Goal: Task Accomplishment & Management: Manage account settings

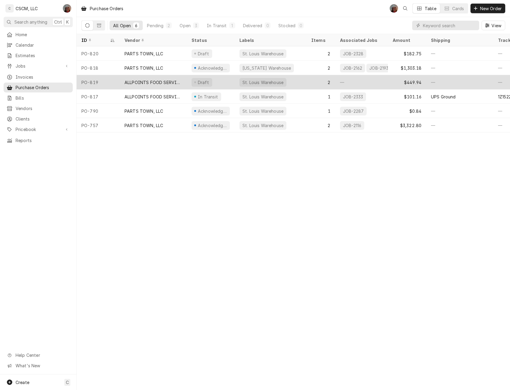
click at [130, 84] on div "ALLPOINTS FOOD SERVICE" at bounding box center [153, 82] width 67 height 14
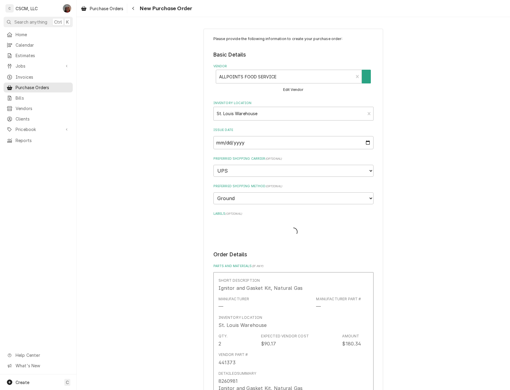
type textarea "x"
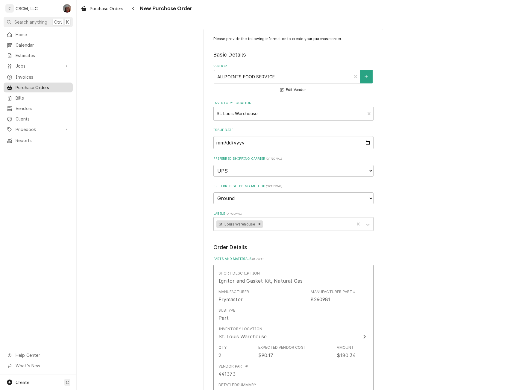
click at [38, 84] on span "Purchase Orders" at bounding box center [43, 87] width 54 height 6
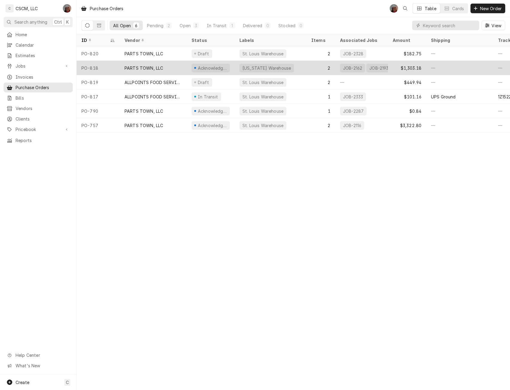
click at [103, 63] on div "PO-818" at bounding box center [98, 68] width 43 height 14
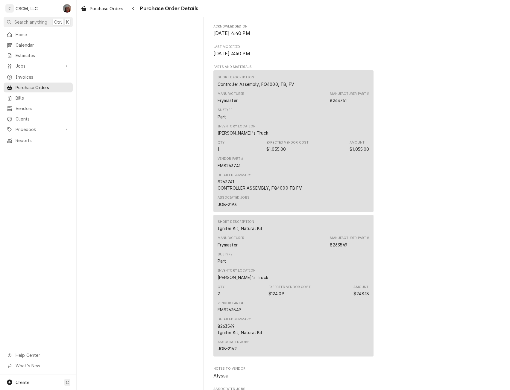
scroll to position [507, 0]
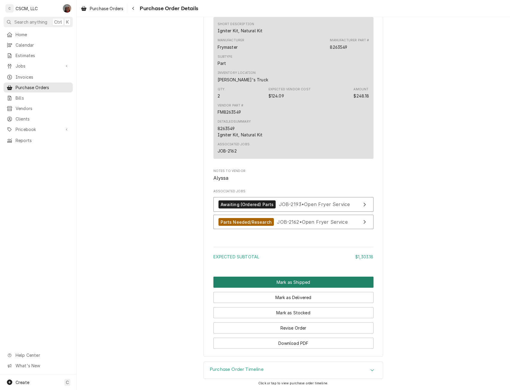
click at [278, 278] on button "Mark as Shipped" at bounding box center [293, 282] width 160 height 11
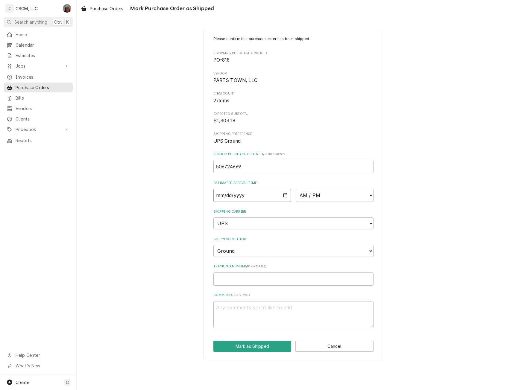
click at [286, 195] on input "Date" at bounding box center [252, 195] width 78 height 13
type textarea "x"
type input "2025-10-03"
click at [370, 193] on select "AM / PM 6:00 AM 6:15 AM 6:30 AM 6:45 AM 7:00 AM 7:15 AM 7:30 AM 7:45 AM 8:00 AM…" at bounding box center [334, 195] width 78 height 13
select select "17:00:00"
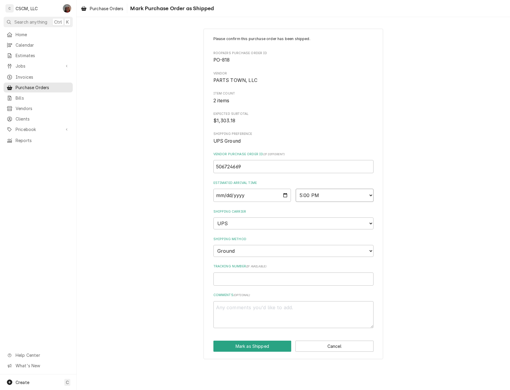
click at [295, 189] on select "AM / PM 6:00 AM 6:15 AM 6:30 AM 6:45 AM 7:00 AM 7:15 AM 7:30 AM 7:45 AM 8:00 AM…" at bounding box center [334, 195] width 78 height 13
click at [221, 280] on input "Tracking Number ( if available )" at bounding box center [293, 278] width 160 height 13
paste input "1ZG19D140304459505"
type textarea "x"
type input "1ZG19D140304459505"
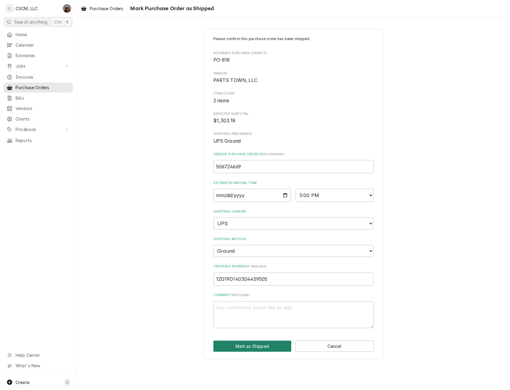
click at [248, 348] on button "Mark as Shipped" at bounding box center [252, 346] width 78 height 11
type textarea "x"
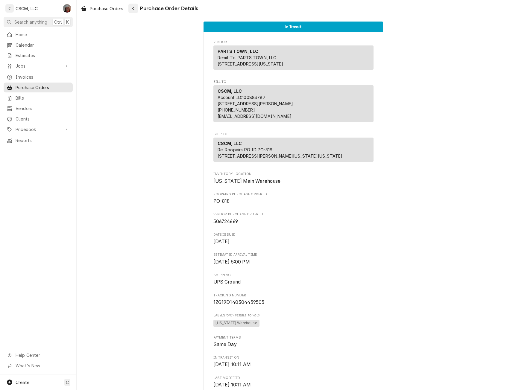
click at [132, 10] on div "Navigate back" at bounding box center [133, 8] width 6 height 6
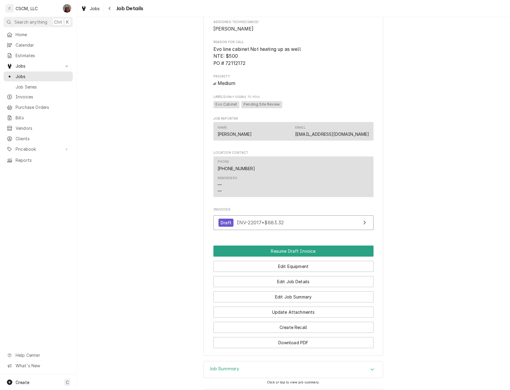
scroll to position [396, 0]
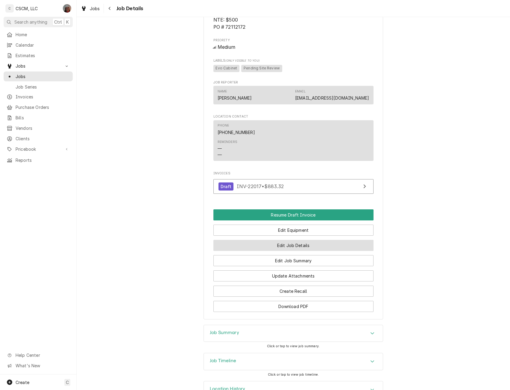
click at [285, 251] on button "Edit Job Details" at bounding box center [293, 245] width 160 height 11
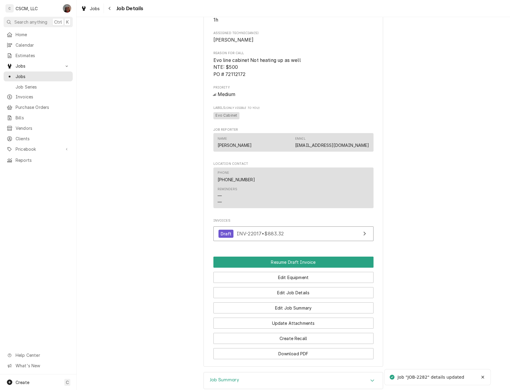
scroll to position [402, 0]
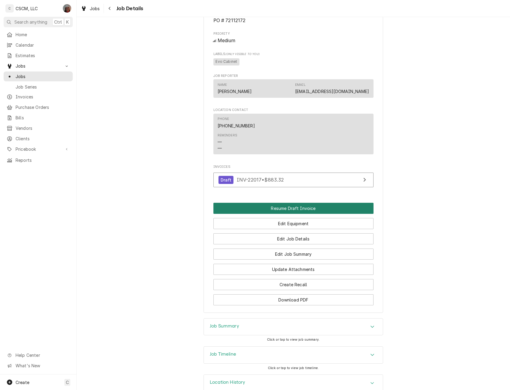
click at [281, 213] on button "Resume Draft Invoice" at bounding box center [293, 208] width 160 height 11
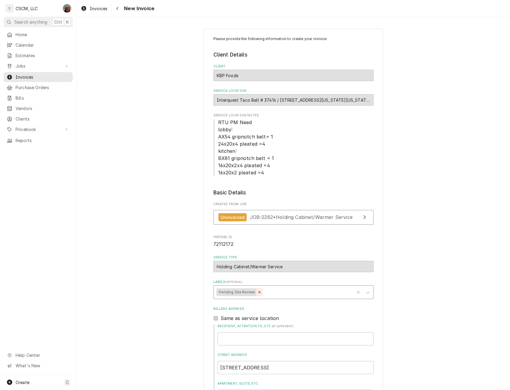
click at [257, 291] on icon "Remove Pending Site Review" at bounding box center [259, 292] width 4 height 4
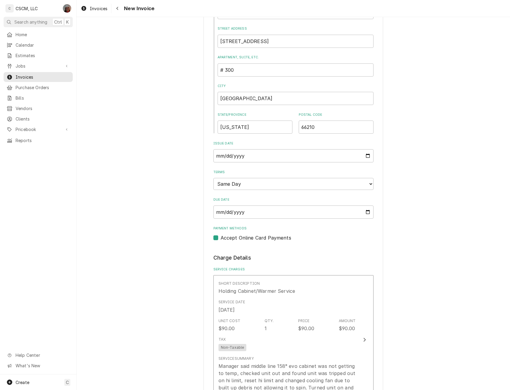
scroll to position [1087, 0]
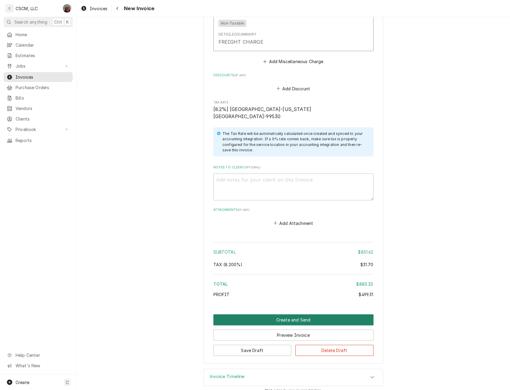
click at [291, 315] on button "Create and Send" at bounding box center [293, 319] width 160 height 11
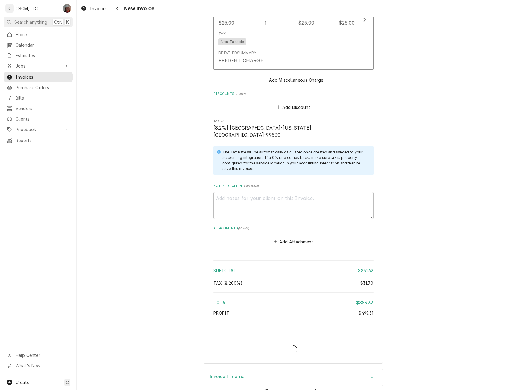
type textarea "x"
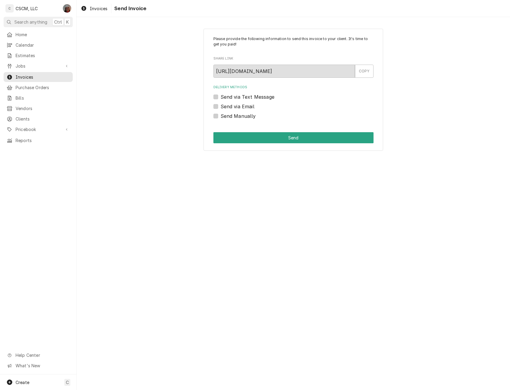
click at [220, 118] on label "Send Manually" at bounding box center [237, 115] width 35 height 7
click at [220, 118] on input "Send Manually" at bounding box center [300, 118] width 160 height 13
checkbox input "true"
click at [262, 139] on button "Send" at bounding box center [293, 137] width 160 height 11
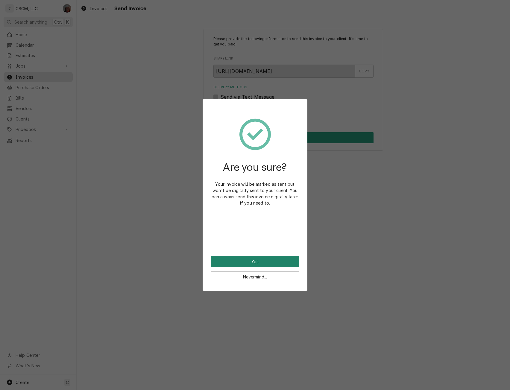
click at [235, 264] on button "Yes" at bounding box center [255, 261] width 88 height 11
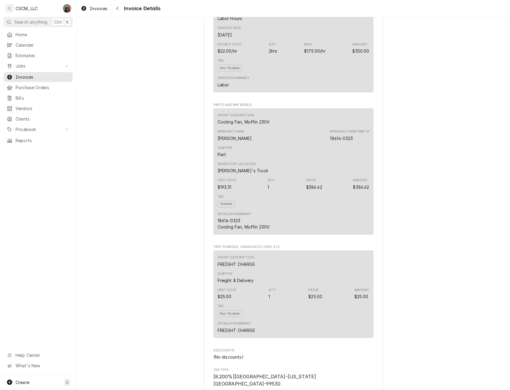
scroll to position [454, 0]
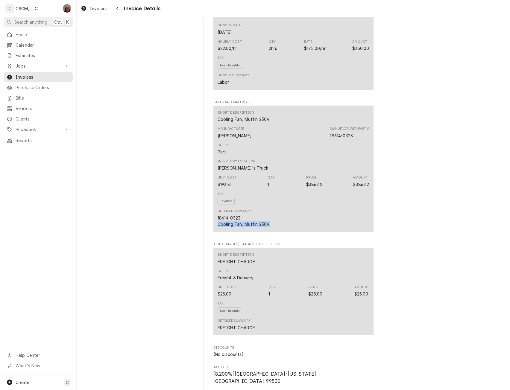
drag, startPoint x: 215, startPoint y: 244, endPoint x: 273, endPoint y: 245, distance: 58.0
click at [273, 232] on div "Short Description Cooling Fan, Muffin 230V Manufacturer [PERSON_NAME] Manufactu…" at bounding box center [293, 169] width 160 height 126
copy div "Cooling Fan, Muffin 230V"
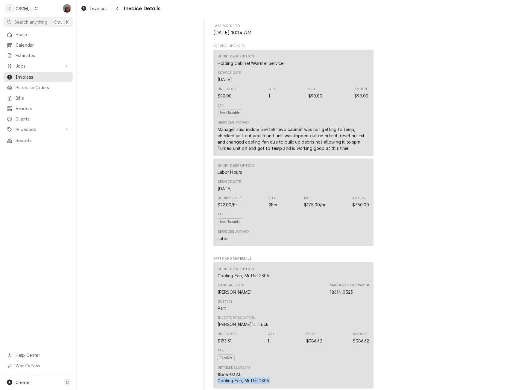
scroll to position [262, 0]
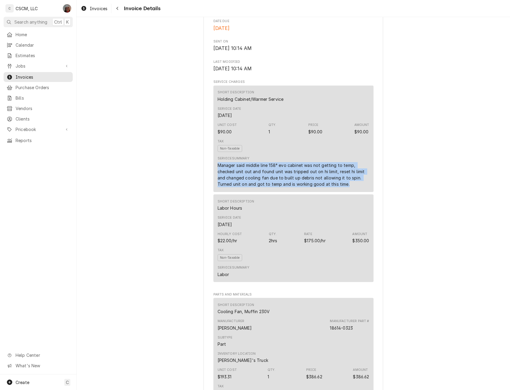
drag, startPoint x: 211, startPoint y: 183, endPoint x: 358, endPoint y: 206, distance: 148.9
click at [358, 192] on div "Short Description Holding Cabinet/Warmer Service Service Date Sep 24, 2025 Unit…" at bounding box center [293, 139] width 160 height 106
copy div "Manager said middle line 158° evo cabinet was not getting to temp, checked unit…"
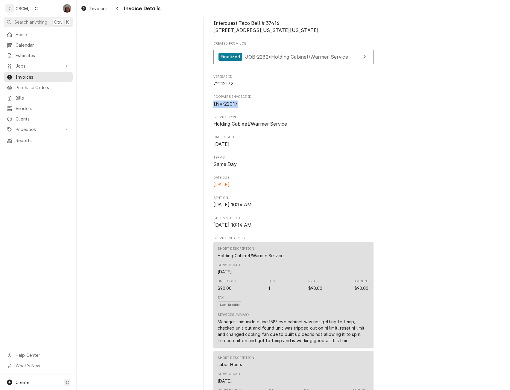
drag, startPoint x: 208, startPoint y: 121, endPoint x: 251, endPoint y: 127, distance: 43.2
copy span "INV-22017"
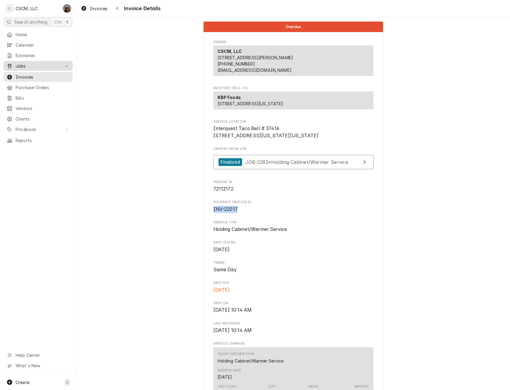
click at [41, 63] on span "Jobs" at bounding box center [38, 66] width 45 height 6
click at [34, 73] on span "Jobs" at bounding box center [43, 76] width 54 height 6
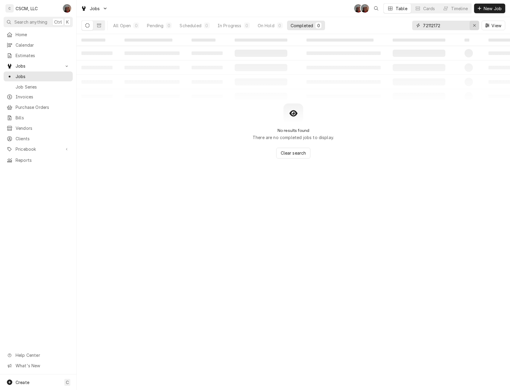
click at [473, 28] on div "Erase input" at bounding box center [474, 25] width 6 height 6
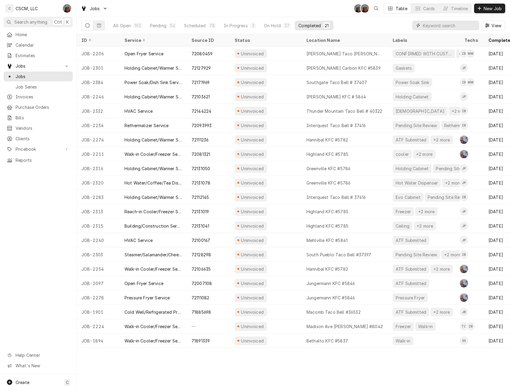
click at [431, 25] on input "Dynamic Content Wrapper" at bounding box center [449, 26] width 53 height 10
paste input "72111236"
type input "72111236"
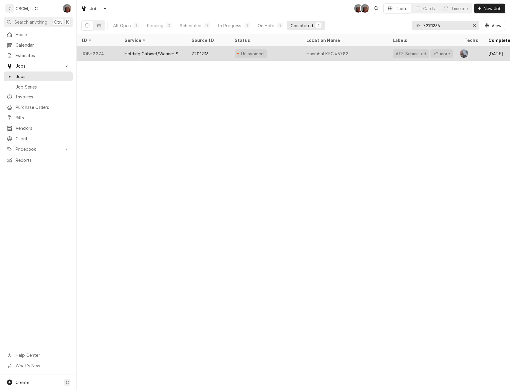
click at [205, 51] on div "72111236" at bounding box center [199, 54] width 17 height 6
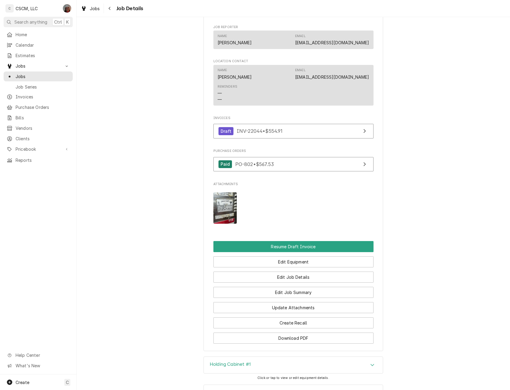
scroll to position [461, 0]
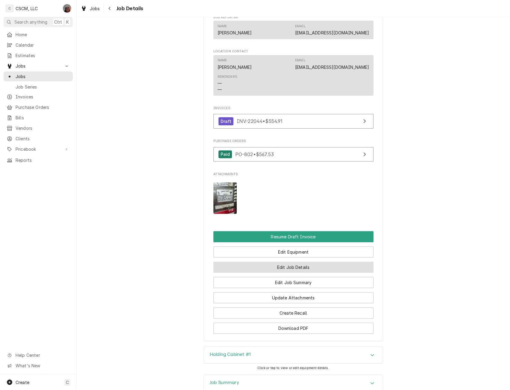
click at [294, 273] on button "Edit Job Details" at bounding box center [293, 267] width 160 height 11
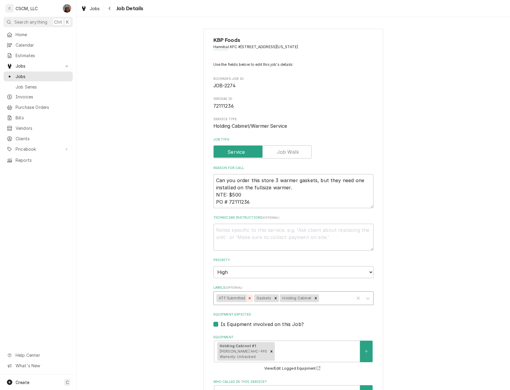
click at [248, 298] on icon "Remove ATF Submitted" at bounding box center [249, 298] width 2 height 2
type textarea "x"
click at [232, 196] on textarea "Can you order this store 3 warmer gaskets, but they need one installed on the f…" at bounding box center [293, 191] width 160 height 34
type textarea "Can you order this store 3 warmer gaskets, but they need one installed on the f…"
type textarea "x"
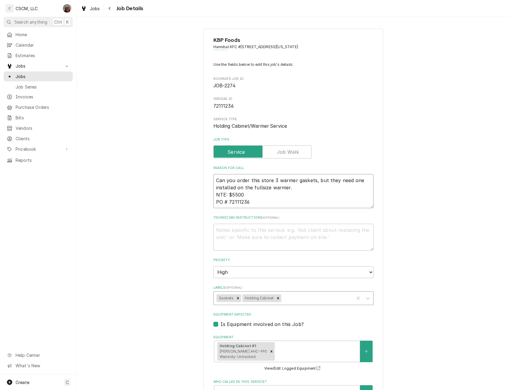
type textarea "Can you order this store 3 warmer gaskets, but they need one installed on the f…"
type textarea "x"
type textarea "Can you order this store 3 warmer gaskets, but they need one installed on the f…"
type textarea "x"
type textarea "Can you order this store 3 warmer gaskets, but they need one installed on the f…"
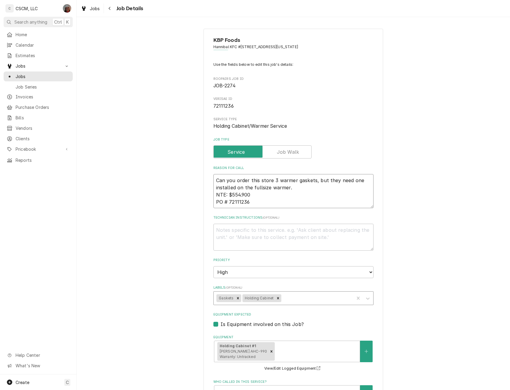
type textarea "x"
type textarea "Can you order this store 3 warmer gaskets, but they need one installed on the f…"
type textarea "x"
type textarea "Can you order this store 3 warmer gaskets, but they need one installed on the f…"
type textarea "x"
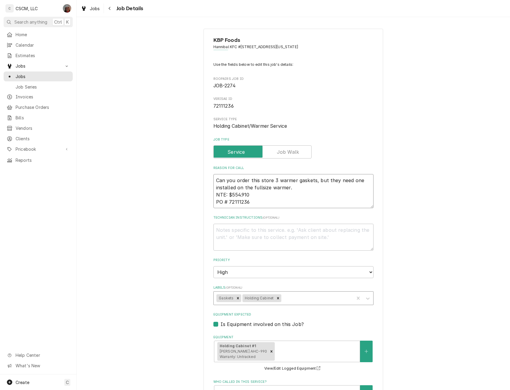
type textarea "Can you order this store 3 warmer gaskets, but they need one installed on the f…"
type textarea "x"
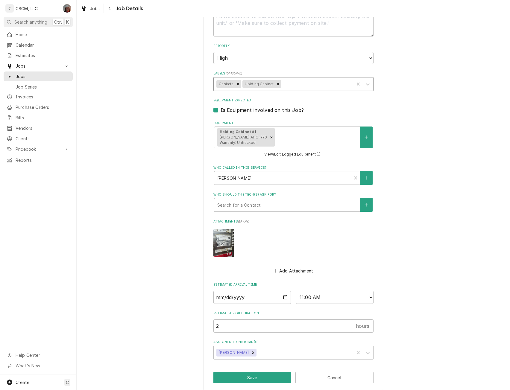
scroll to position [220, 0]
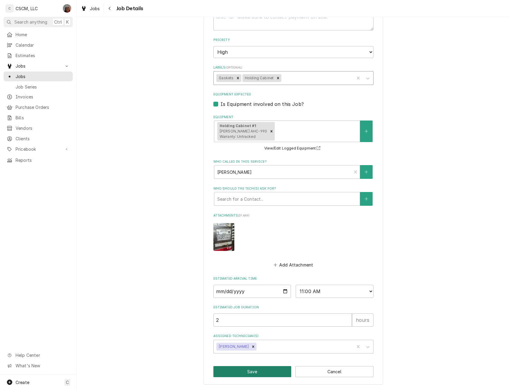
type textarea "Can you order this store 3 warmer gaskets, but they need one installed on the f…"
click at [259, 371] on button "Save" at bounding box center [252, 371] width 78 height 11
type textarea "x"
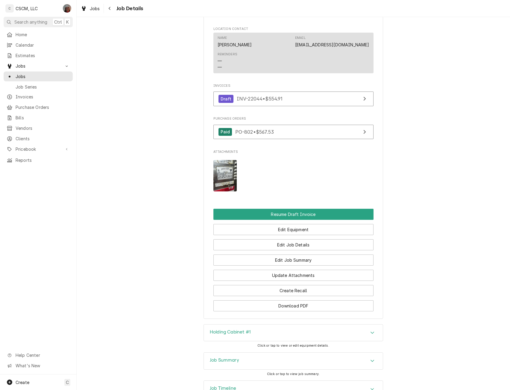
scroll to position [491, 0]
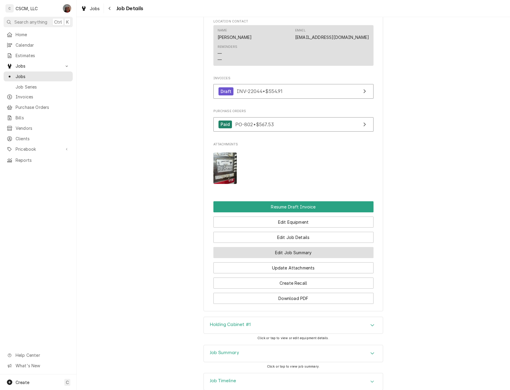
click at [282, 258] on button "Edit Job Summary" at bounding box center [293, 252] width 160 height 11
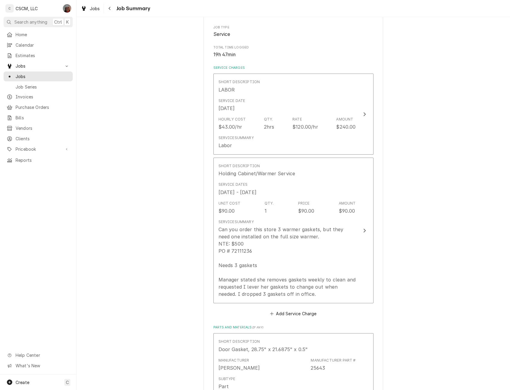
scroll to position [129, 0]
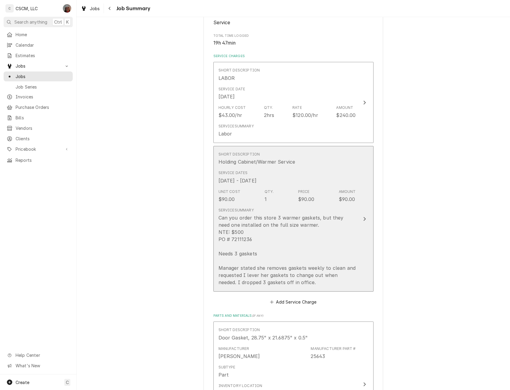
click at [361, 214] on button "Short Description Holding Cabinet/Warmer Service Service Dates Sep 19, 2025 - S…" at bounding box center [293, 219] width 160 height 146
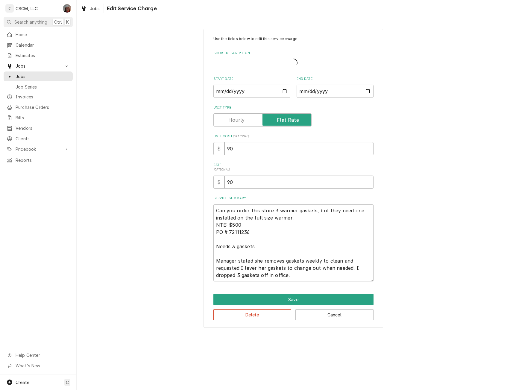
type textarea "x"
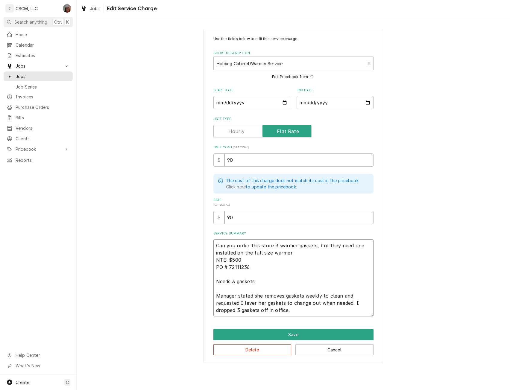
drag, startPoint x: 234, startPoint y: 261, endPoint x: 271, endPoint y: 258, distance: 36.9
click at [271, 258] on textarea "Can you order this store 3 warmer gaskets, but they need one installed on the f…" at bounding box center [293, 277] width 160 height 77
type textarea "Can you order this store 3 warmer gaskets, but they need one installed on the f…"
type textarea "x"
type textarea "Can you order this store 3 warmer gaskets, but they need one installed on the f…"
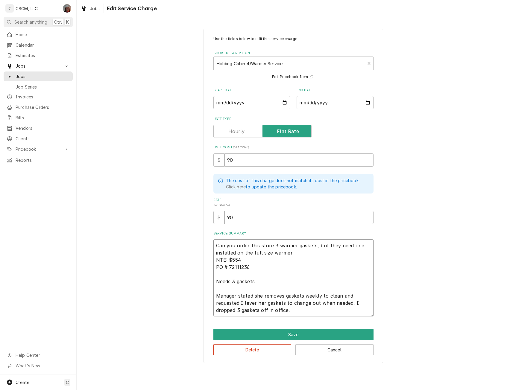
type textarea "x"
type textarea "Can you order this store 3 warmer gaskets, but they need one installed on the f…"
type textarea "x"
type textarea "Can you order this store 3 warmer gaskets, but they need one installed on the f…"
type textarea "x"
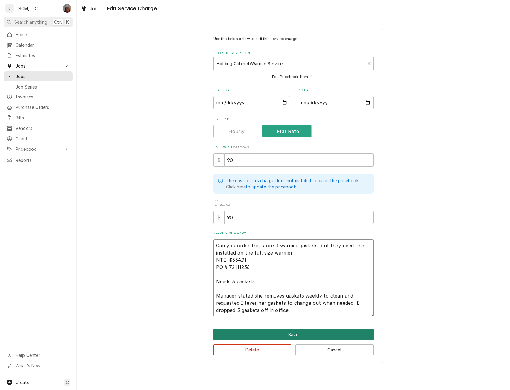
type textarea "Can you order this store 3 warmer gaskets, but they need one installed on the f…"
click at [289, 332] on button "Save" at bounding box center [293, 334] width 160 height 11
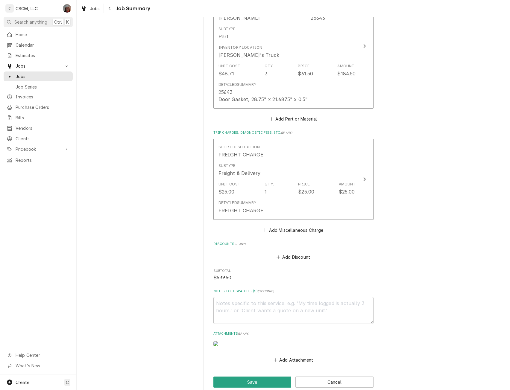
scroll to position [558, 0]
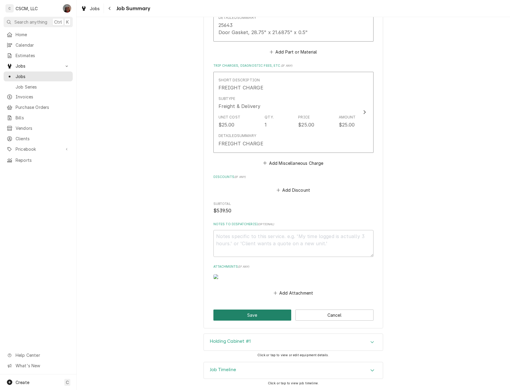
click at [263, 315] on button "Save" at bounding box center [252, 314] width 78 height 11
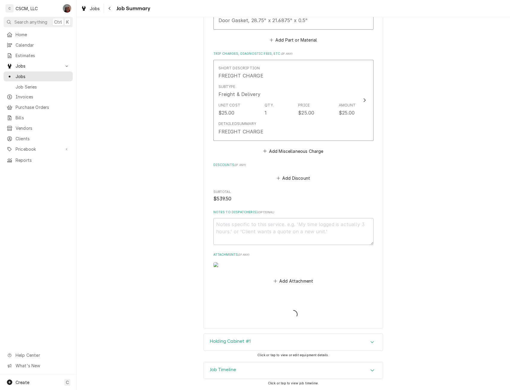
type textarea "x"
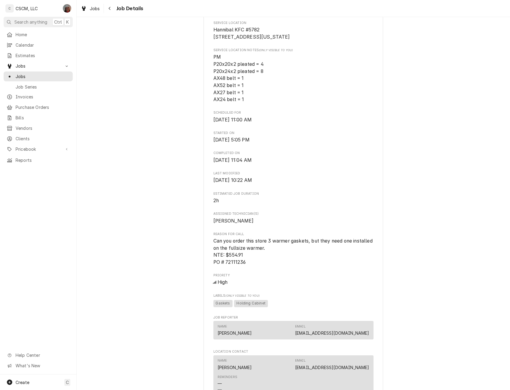
scroll to position [185, 0]
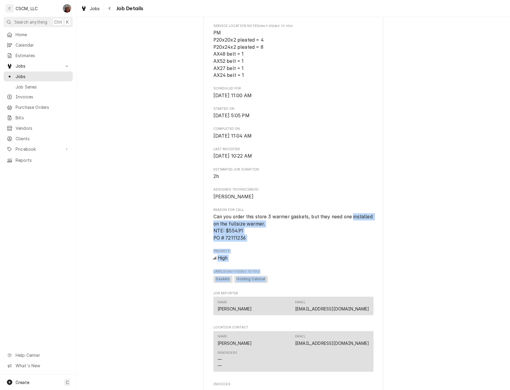
drag, startPoint x: 503, startPoint y: 227, endPoint x: 498, endPoint y: 292, distance: 65.0
click at [498, 292] on div "Completed and Uninvoiced KBP Foods Hannibal KFC #5782 / 229 Highway 61, Hanniba…" at bounding box center [293, 230] width 433 height 784
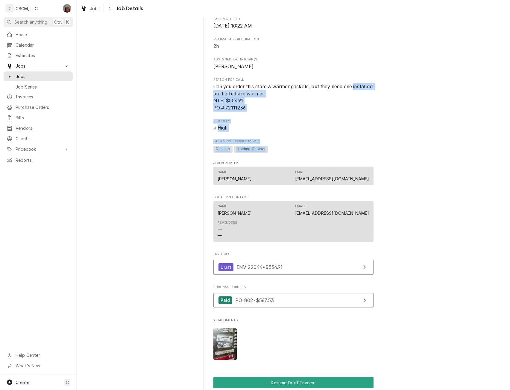
scroll to position [400, 0]
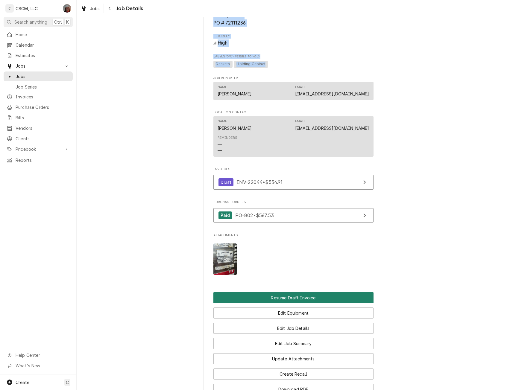
click at [290, 303] on button "Resume Draft Invoice" at bounding box center [293, 297] width 160 height 11
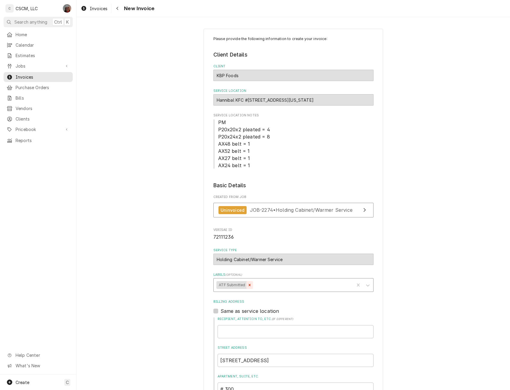
click at [247, 285] on icon "Remove ATF Submitted" at bounding box center [249, 285] width 4 height 4
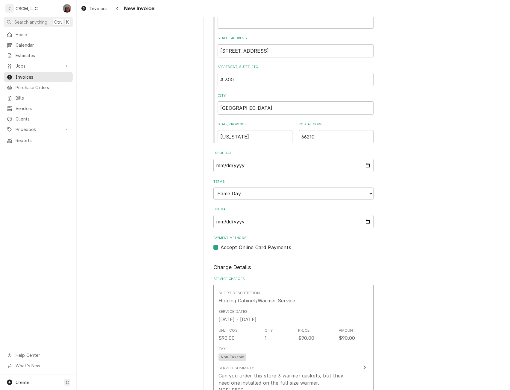
scroll to position [354, 0]
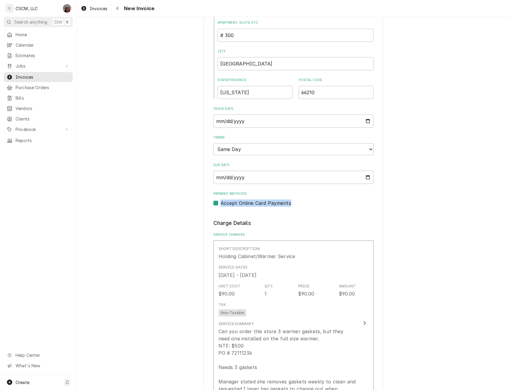
drag, startPoint x: 497, startPoint y: 194, endPoint x: 495, endPoint y: 218, distance: 24.3
click at [495, 218] on div "Please provide the following information to create your invoice: Client Details…" at bounding box center [293, 397] width 433 height 1454
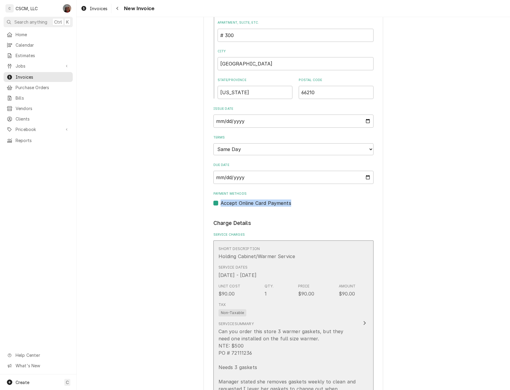
click at [360, 319] on div "Update Line Item" at bounding box center [364, 322] width 8 height 7
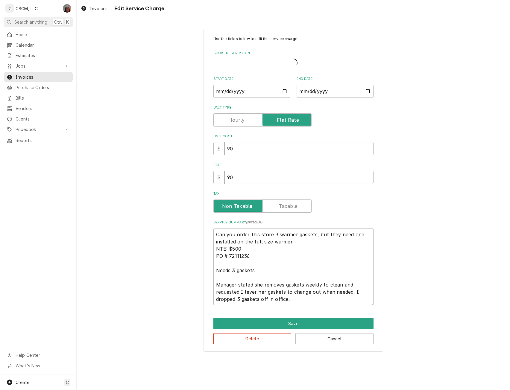
type textarea "x"
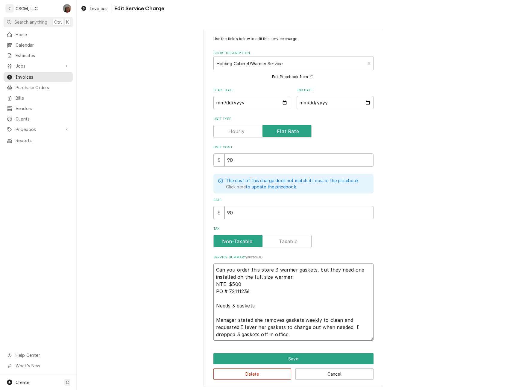
drag, startPoint x: 231, startPoint y: 283, endPoint x: 255, endPoint y: 285, distance: 23.4
click at [255, 285] on textarea "Can you order this store 3 warmer gaskets, but they need one installed on the f…" at bounding box center [293, 301] width 160 height 77
type textarea "Can you order this store 3 warmer gaskets, but they need one installed on the f…"
type textarea "x"
type textarea "Can you order this store 3 warmer gaskets, but they need one installed on the f…"
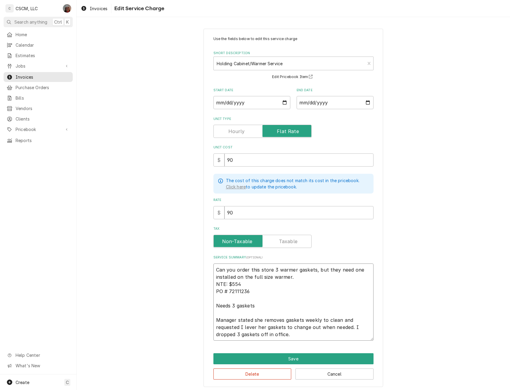
type textarea "x"
type textarea "Can you order this store 3 warmer gaskets, but they need one installed on the f…"
type textarea "x"
type textarea "Can you order this store 3 warmer gaskets, but they need one installed on the f…"
type textarea "x"
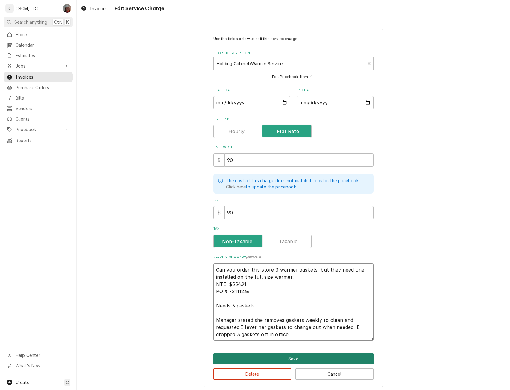
type textarea "Can you order this store 3 warmer gaskets, but they need one installed on the f…"
click at [283, 358] on button "Save" at bounding box center [293, 358] width 160 height 11
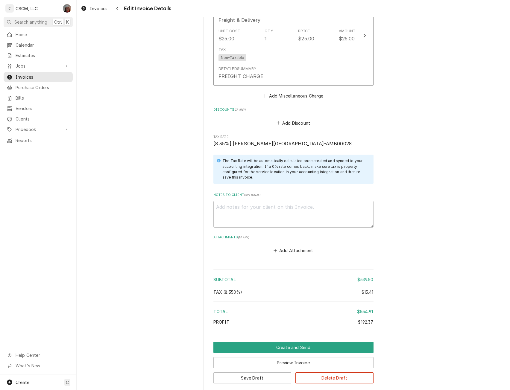
scroll to position [1110, 0]
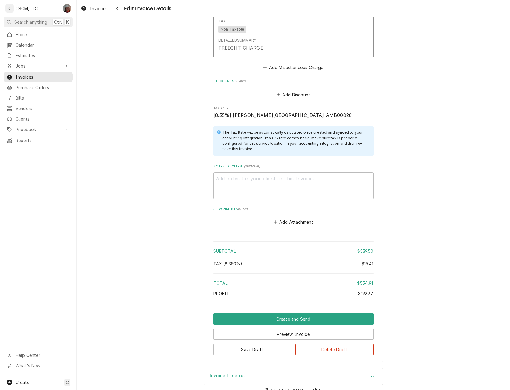
drag, startPoint x: 498, startPoint y: 364, endPoint x: 495, endPoint y: 364, distance: 3.3
click at [254, 347] on button "Save Draft" at bounding box center [252, 349] width 78 height 11
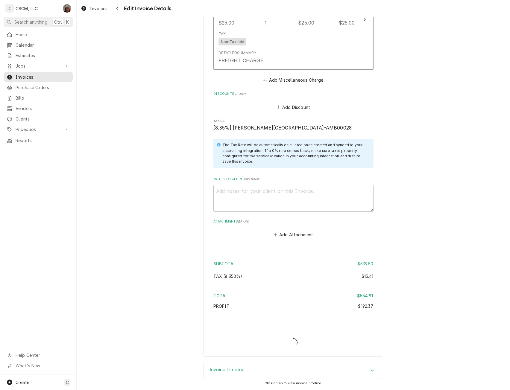
type textarea "x"
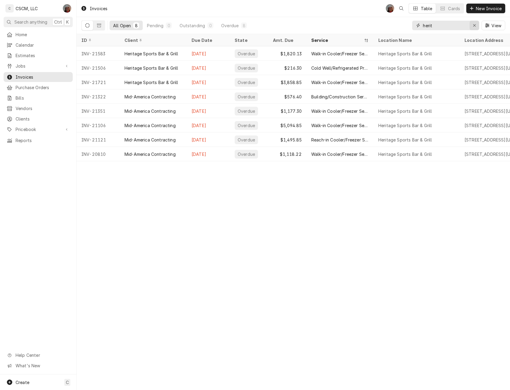
click at [472, 27] on icon "Erase input" at bounding box center [473, 25] width 3 height 4
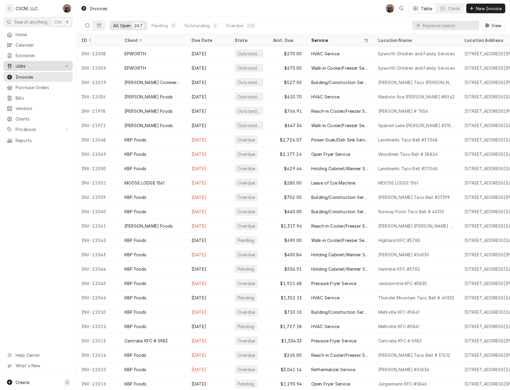
click at [28, 64] on span "Jobs" at bounding box center [38, 66] width 45 height 6
click at [23, 75] on span "Jobs" at bounding box center [43, 76] width 54 height 6
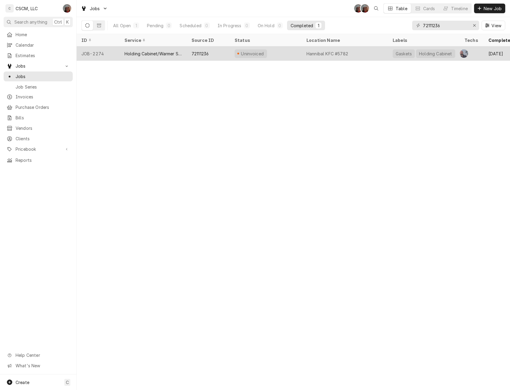
click at [196, 51] on div "72111236" at bounding box center [199, 54] width 17 height 6
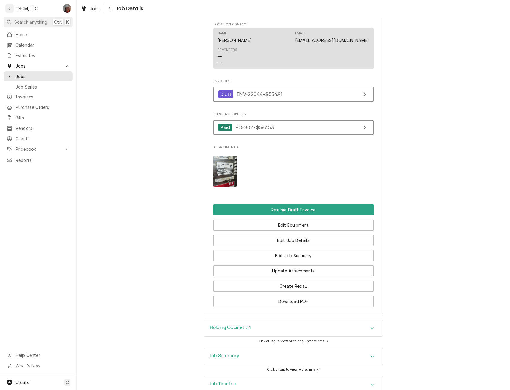
scroll to position [507, 0]
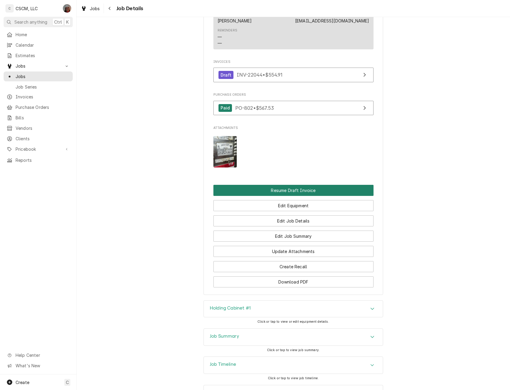
click at [308, 196] on button "Resume Draft Invoice" at bounding box center [293, 190] width 160 height 11
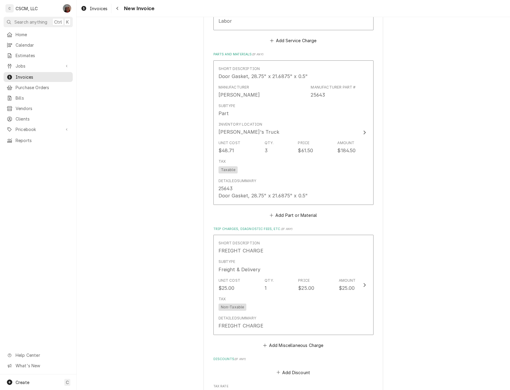
scroll to position [1116, 0]
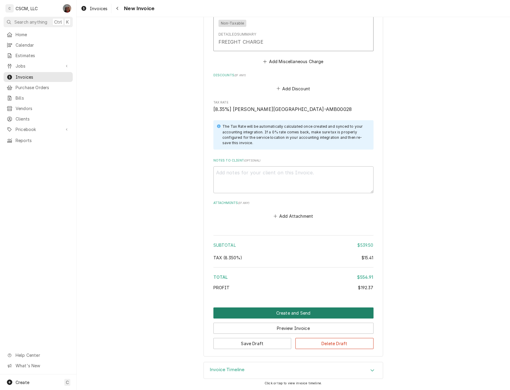
click at [279, 314] on button "Create and Send" at bounding box center [293, 312] width 160 height 11
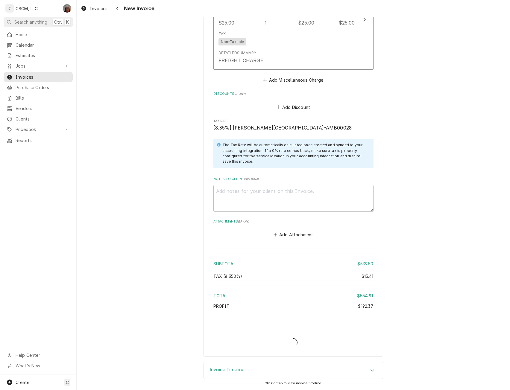
scroll to position [1097, 0]
type textarea "x"
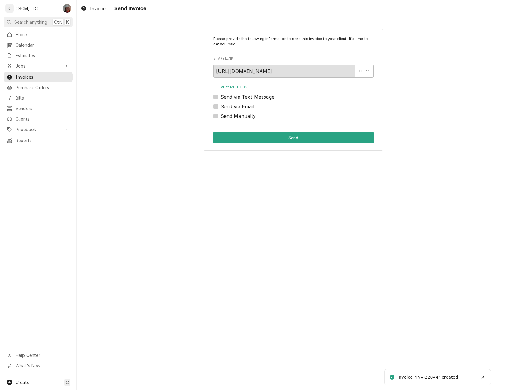
click at [220, 117] on label "Send Manually" at bounding box center [237, 115] width 35 height 7
click at [220, 117] on input "Send Manually" at bounding box center [300, 118] width 160 height 13
checkbox input "true"
click at [248, 137] on button "Send" at bounding box center [293, 137] width 160 height 11
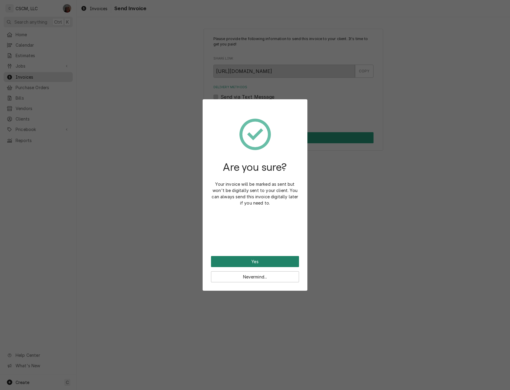
click at [242, 262] on button "Yes" at bounding box center [255, 261] width 88 height 11
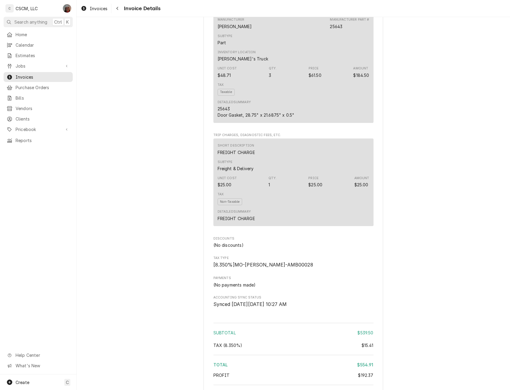
scroll to position [602, 0]
drag, startPoint x: 213, startPoint y: 134, endPoint x: 298, endPoint y: 138, distance: 84.4
click at [298, 122] on div "Short Description Door Gasket, 28.75" x 21.6875" x 0.5" Manufacturer Henny Penn…" at bounding box center [293, 59] width 160 height 126
copy div "Door Gasket, 28.75" x 21.6875" x 0.5""
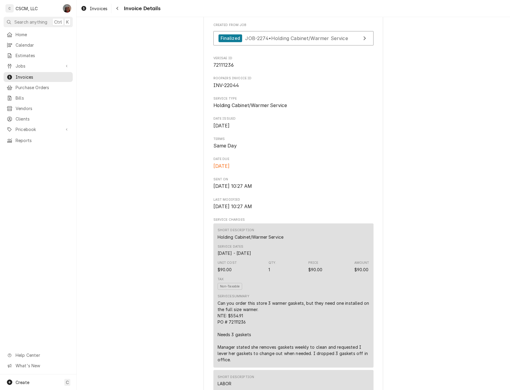
scroll to position [0, 0]
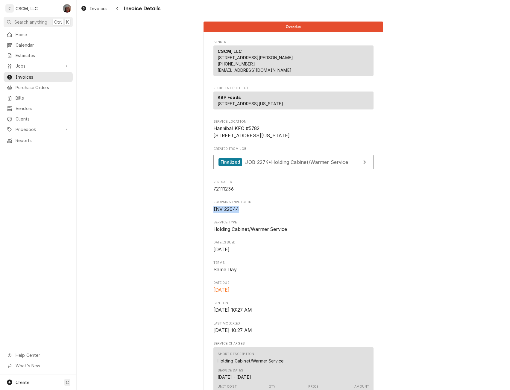
drag, startPoint x: 211, startPoint y: 229, endPoint x: 242, endPoint y: 232, distance: 31.2
copy span "INV-22044"
click at [28, 74] on span "Invoices" at bounding box center [43, 77] width 54 height 6
